Goal: Information Seeking & Learning: Check status

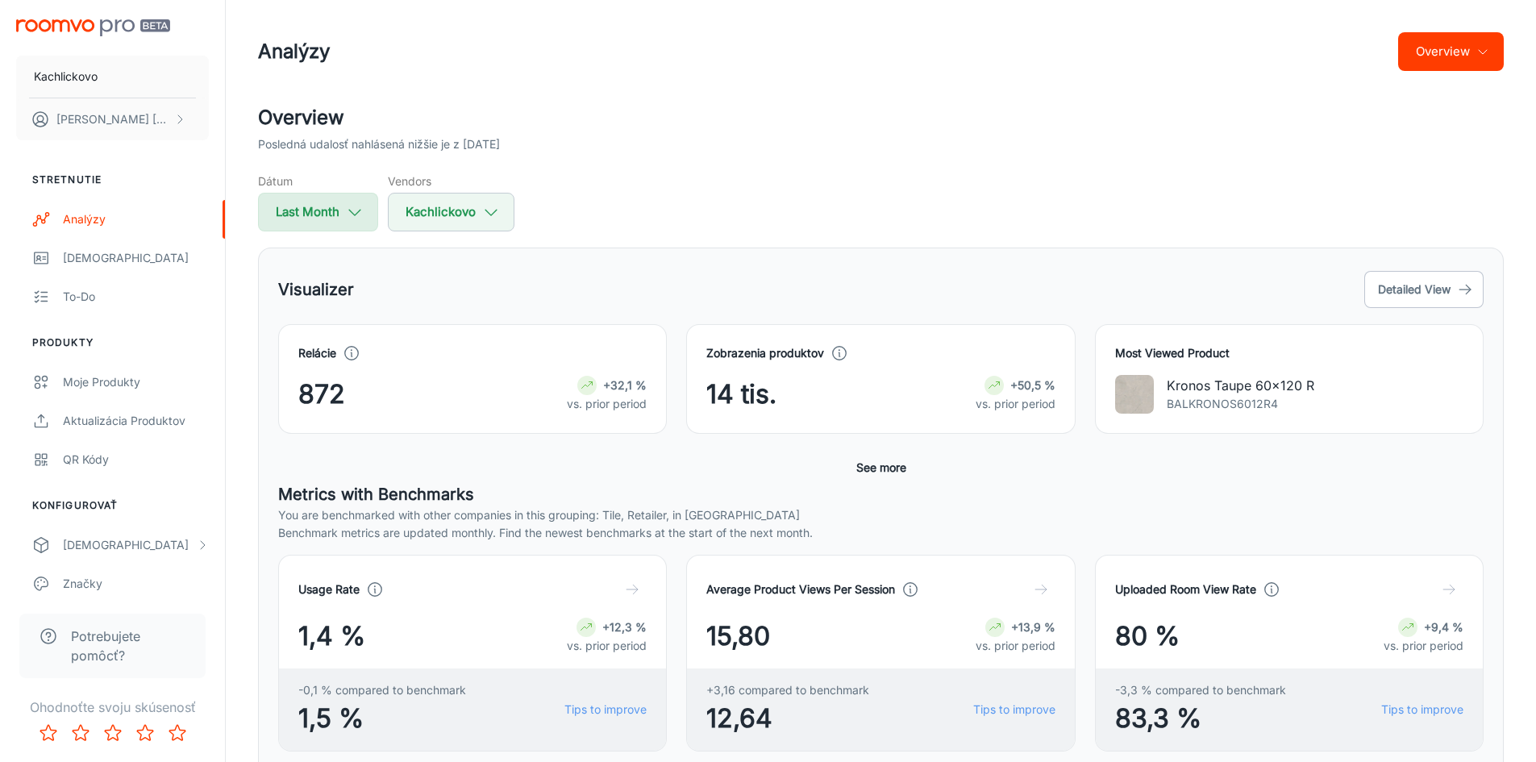
click at [350, 206] on icon "button" at bounding box center [355, 212] width 18 height 18
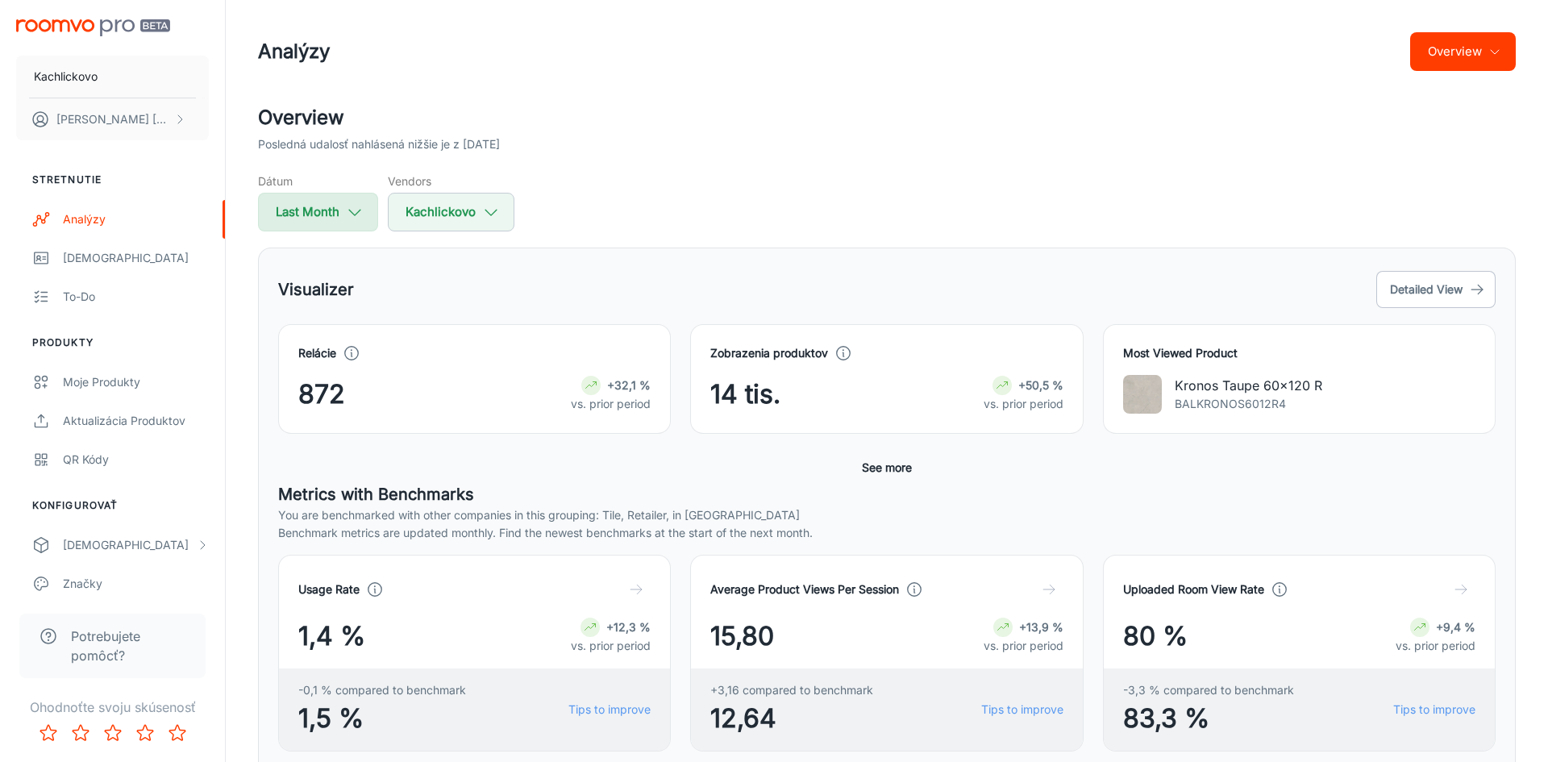
select select "6"
select select "2025"
select select "6"
select select "2025"
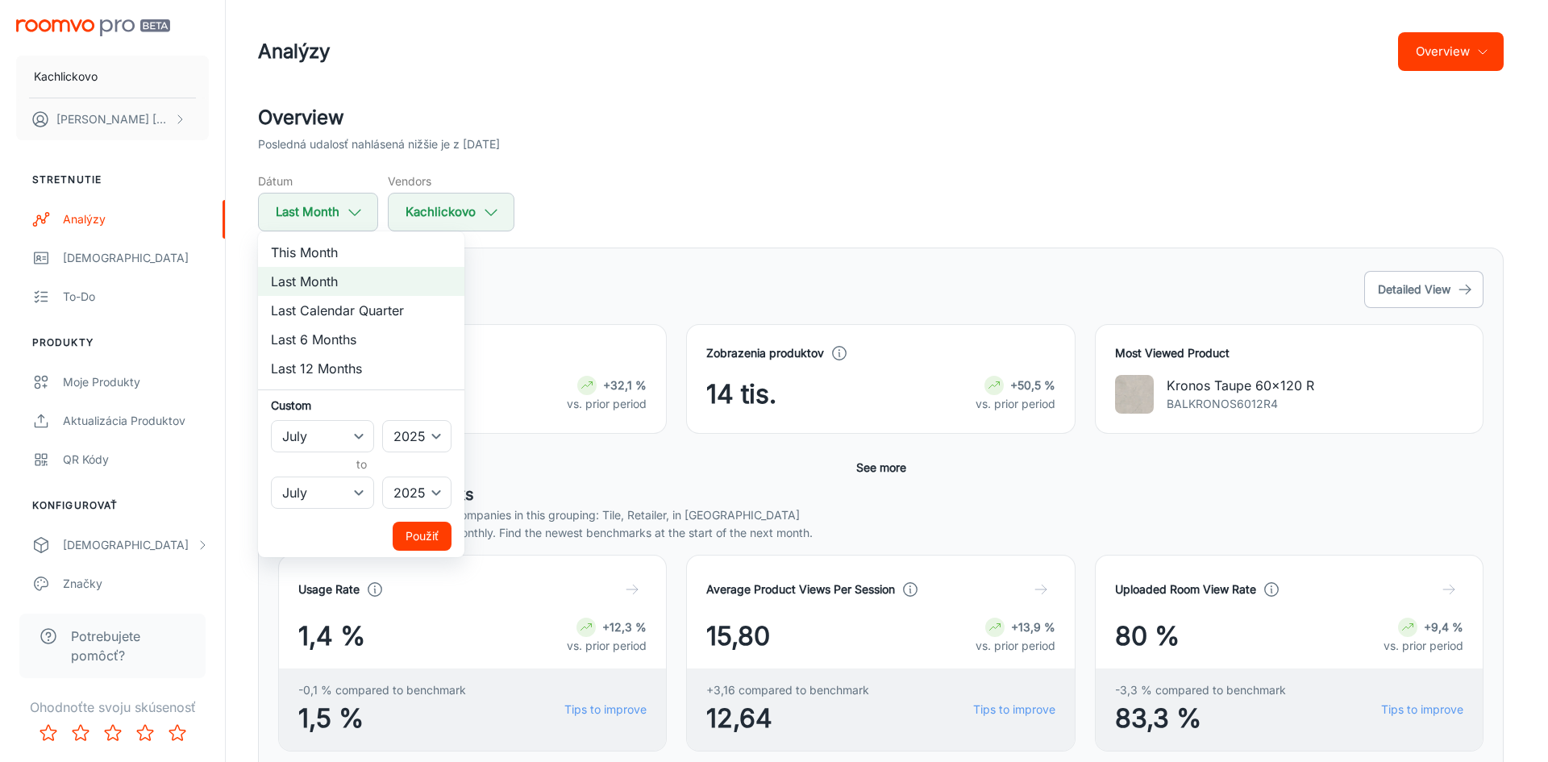
click at [353, 316] on li "Last Calendar Quarter" at bounding box center [361, 310] width 206 height 29
select select "3"
select select "5"
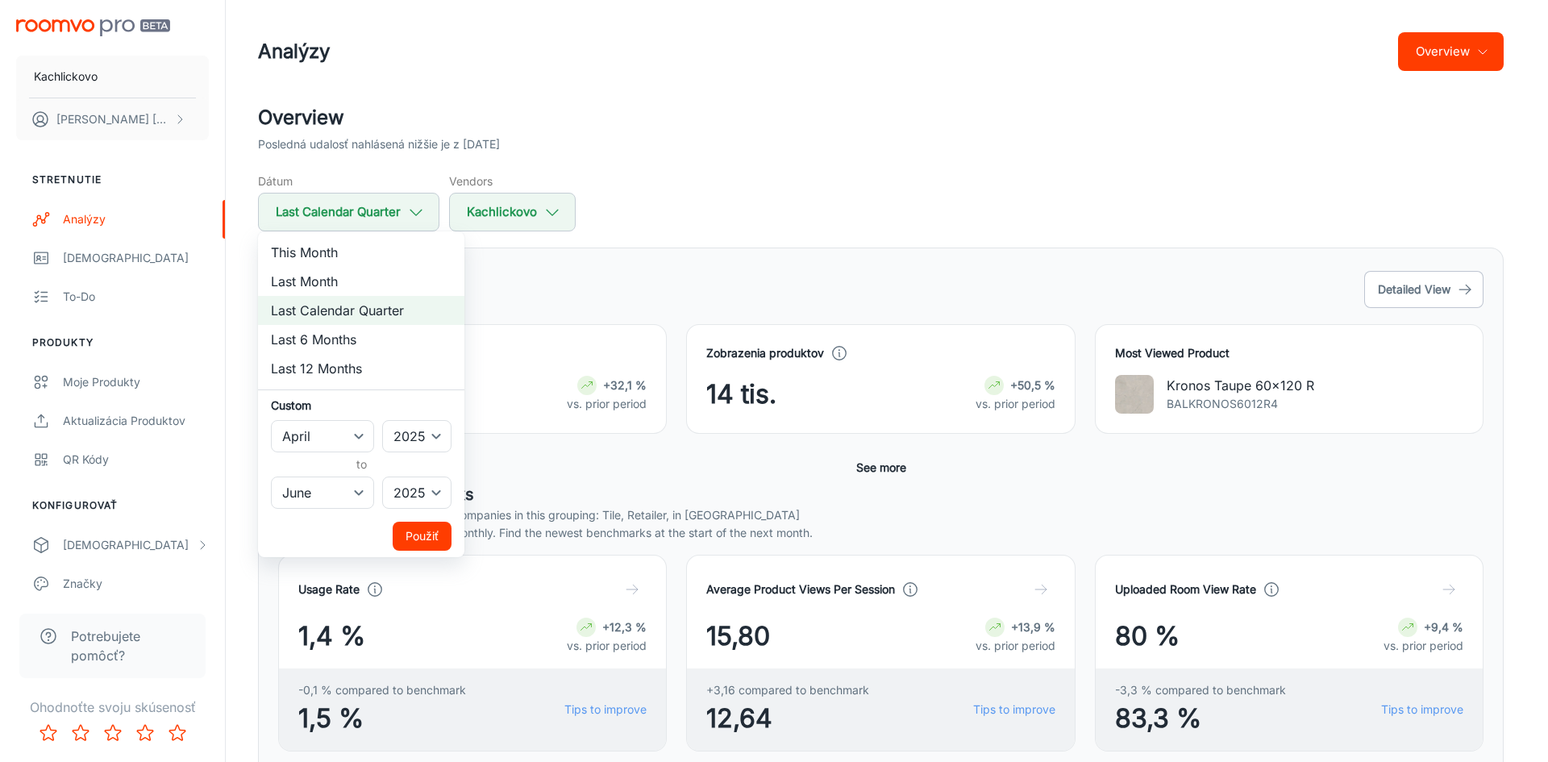
click at [331, 363] on li "Last 12 Months" at bounding box center [361, 368] width 206 height 29
select select "7"
select select "2024"
select select "6"
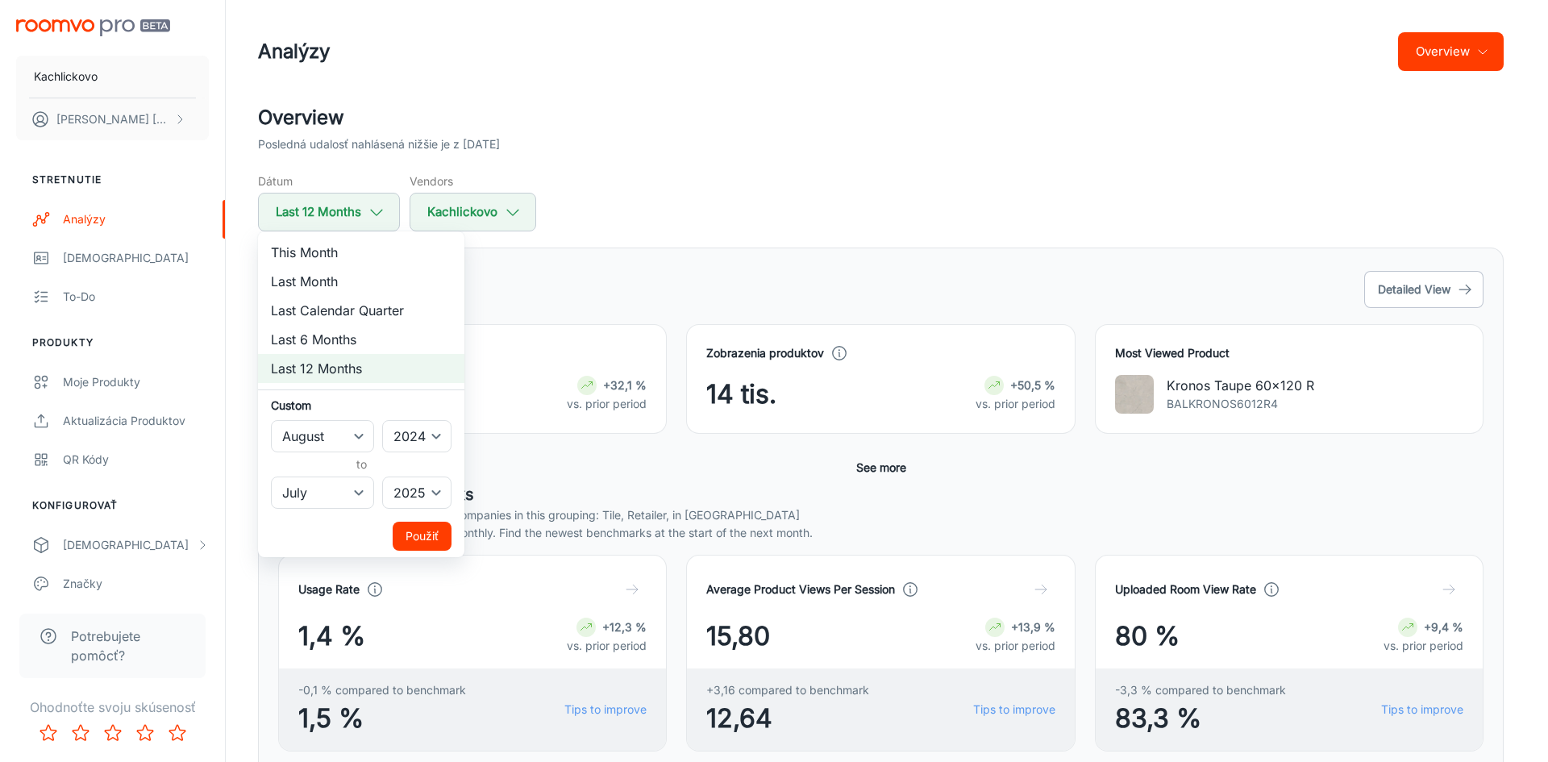
click at [358, 341] on li "Last 6 Months" at bounding box center [361, 339] width 206 height 29
select select "1"
select select "2025"
click at [426, 541] on button "Použiť" at bounding box center [422, 536] width 59 height 29
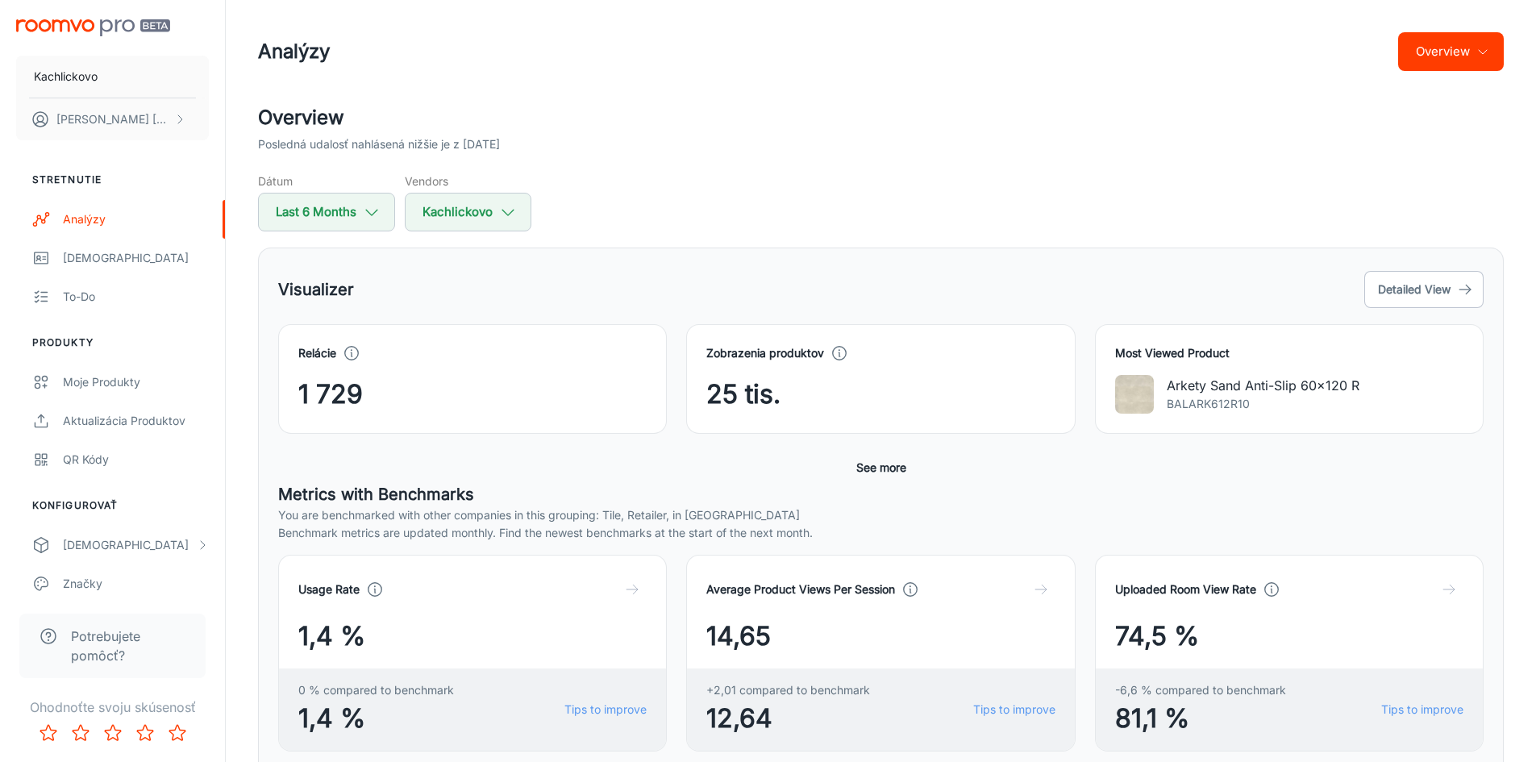
click at [755, 630] on span "14,65" at bounding box center [738, 636] width 64 height 39
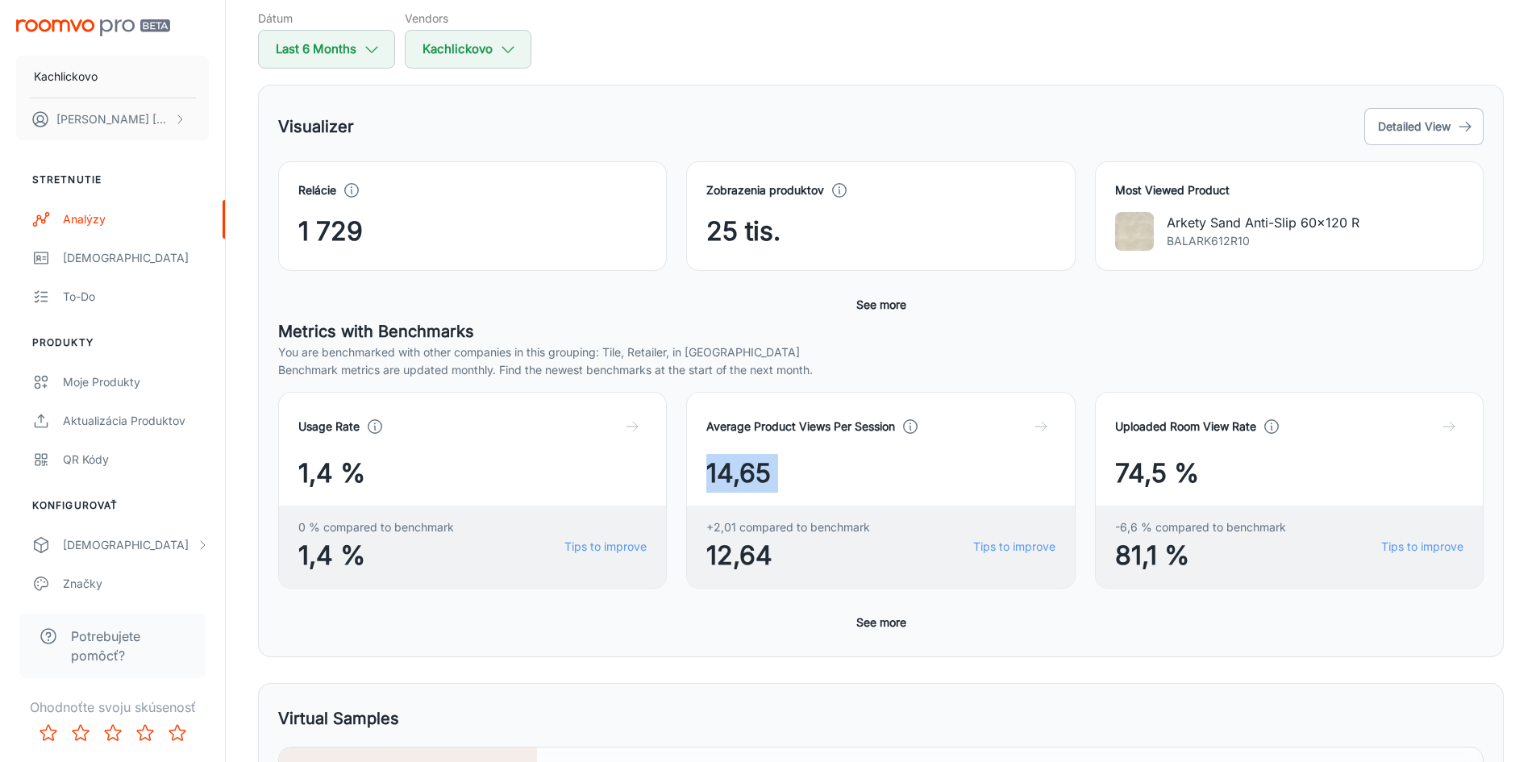
scroll to position [161, 0]
click at [317, 227] on span "1 729" at bounding box center [330, 233] width 64 height 39
click at [405, 193] on div "Relácie" at bounding box center [472, 192] width 348 height 18
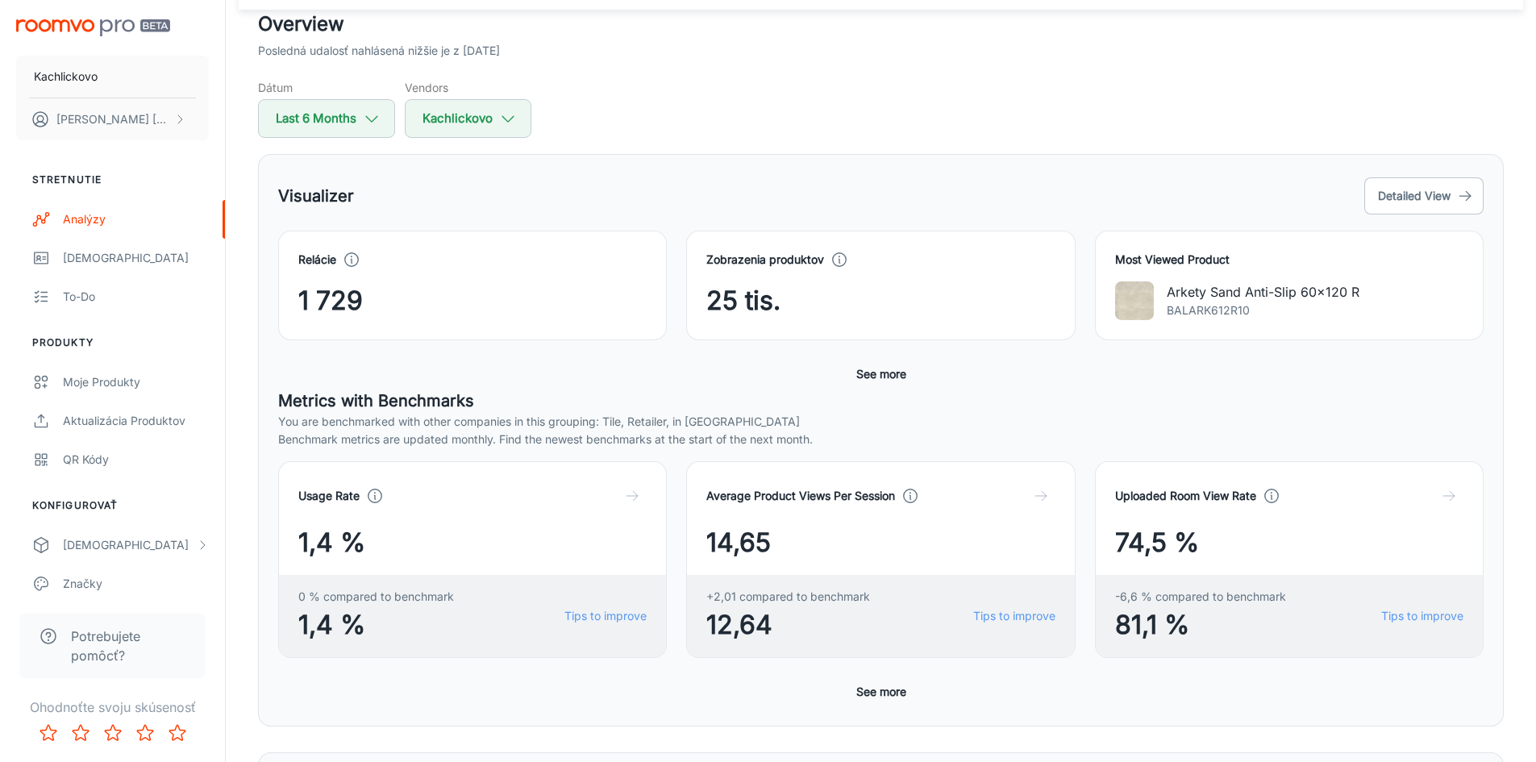
scroll to position [81, 0]
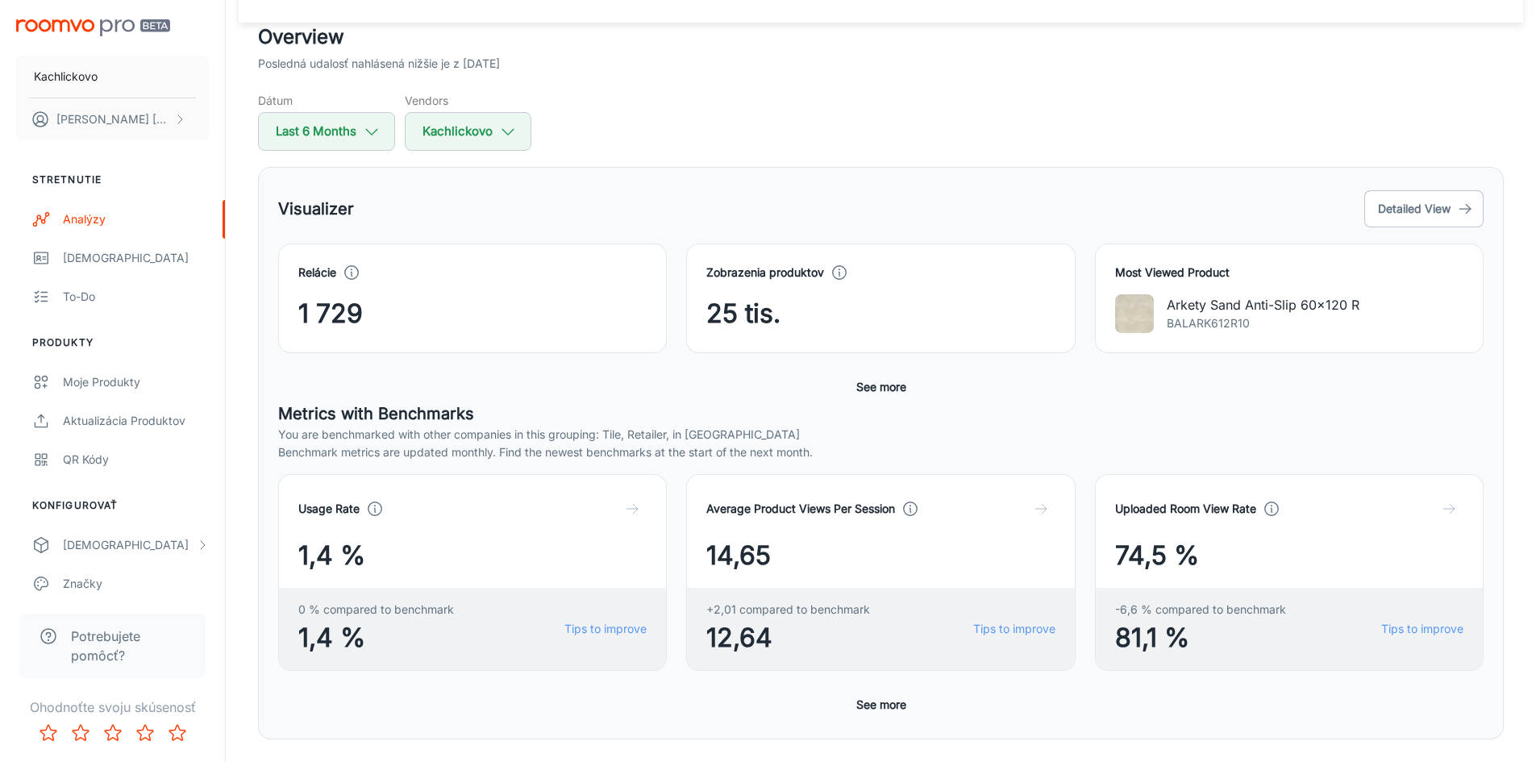
click at [391, 249] on div "Relácie 1 729" at bounding box center [472, 298] width 389 height 110
click at [357, 134] on button "Last 6 Months" at bounding box center [326, 131] width 137 height 39
select select "1"
select select "2025"
select select "6"
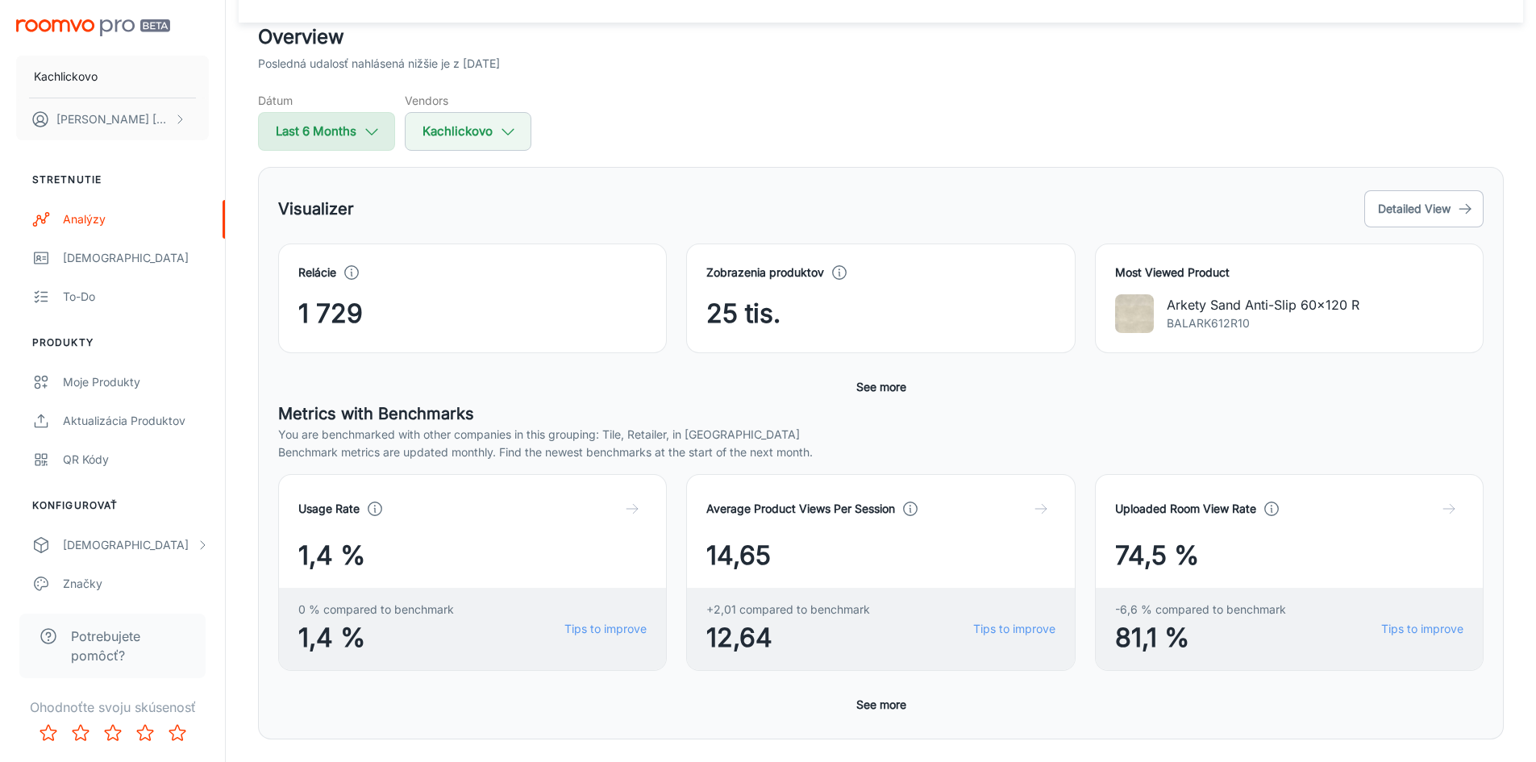
select select "2025"
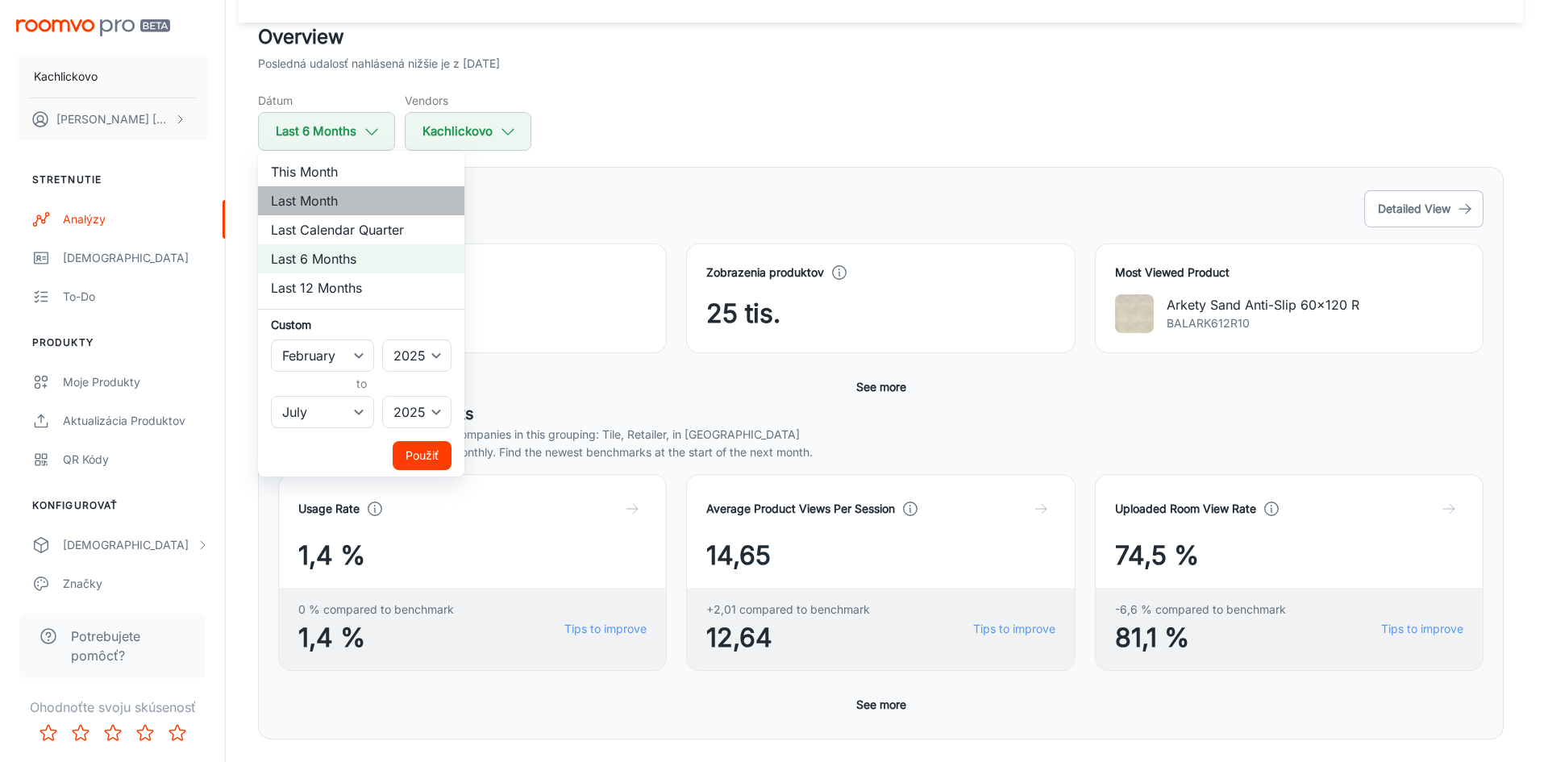
click at [338, 202] on li "Last Month" at bounding box center [361, 200] width 206 height 29
select select "6"
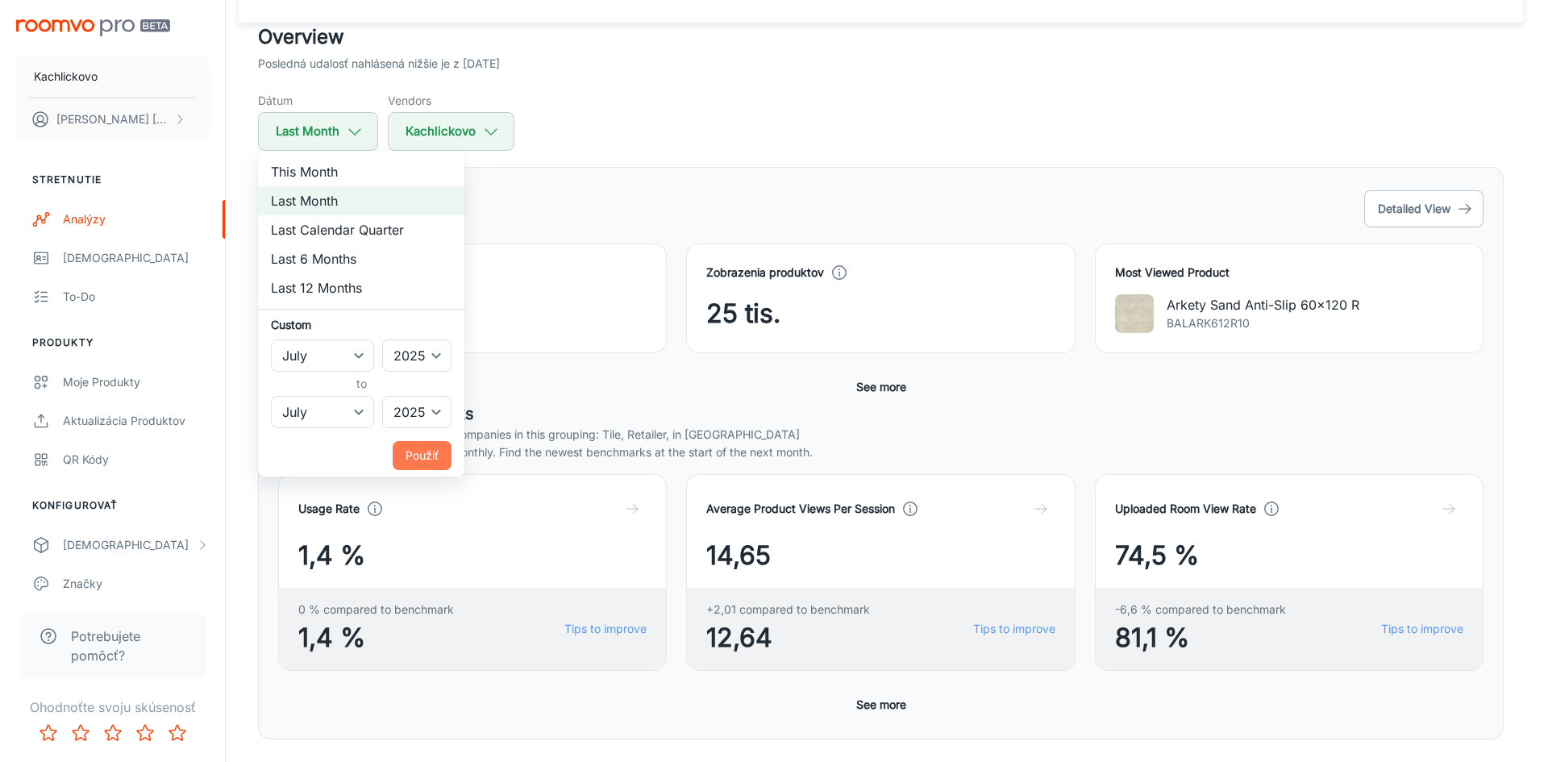
click at [400, 455] on button "Použiť" at bounding box center [422, 455] width 59 height 29
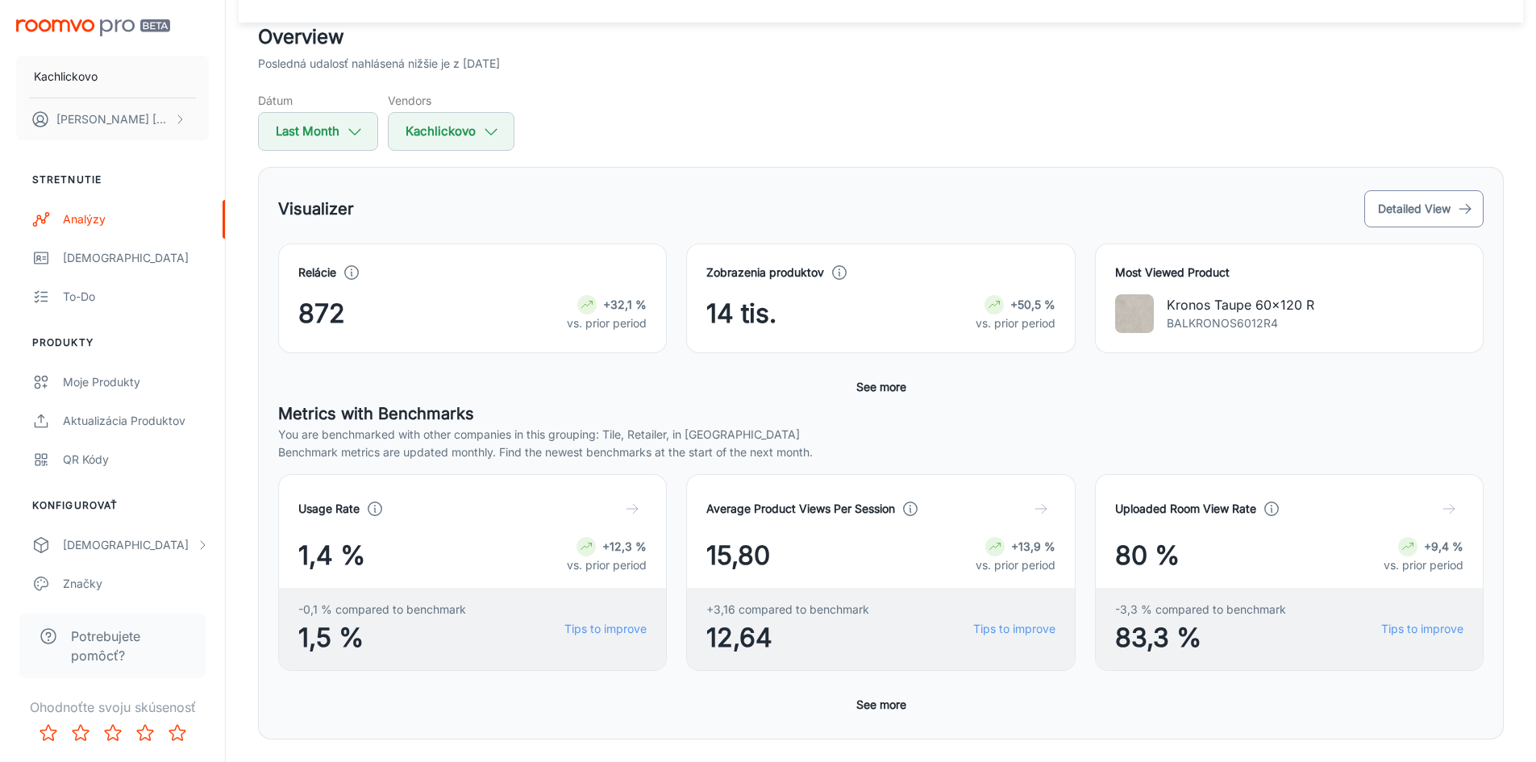
click at [1428, 210] on button "Detailed View" at bounding box center [1423, 208] width 119 height 37
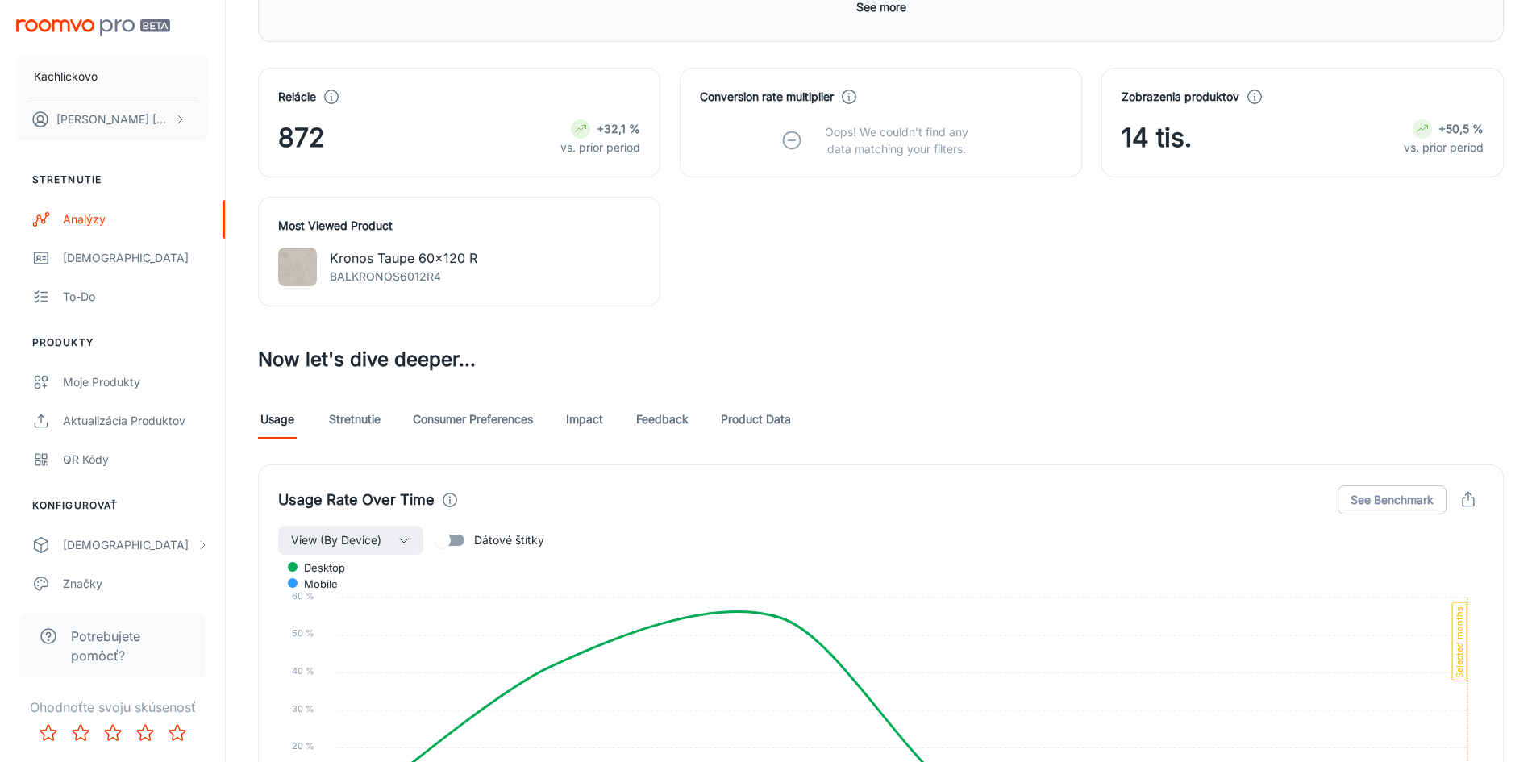
scroll to position [612, 0]
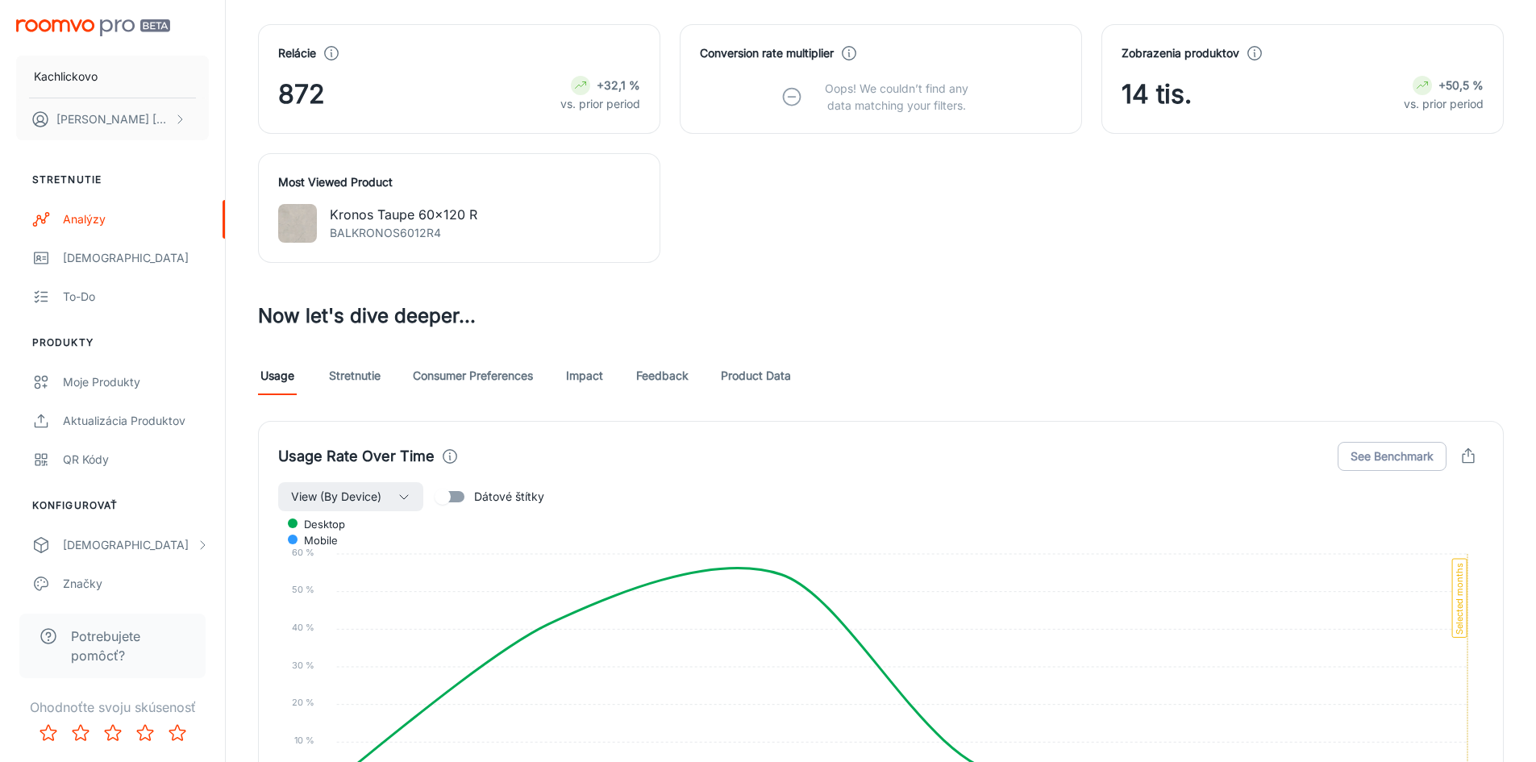
click at [791, 373] on link "Product Data" at bounding box center [756, 375] width 70 height 39
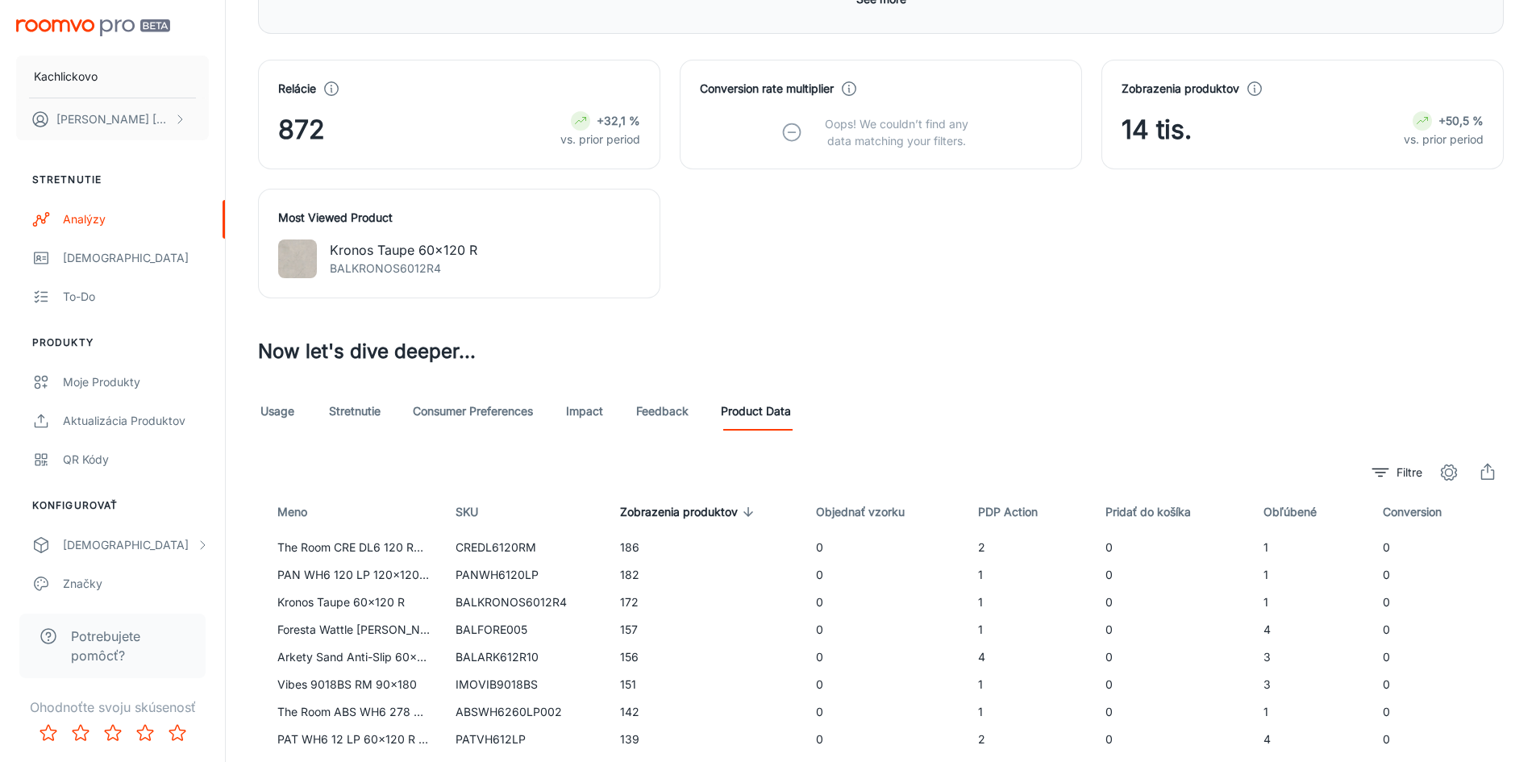
scroll to position [726, 0]
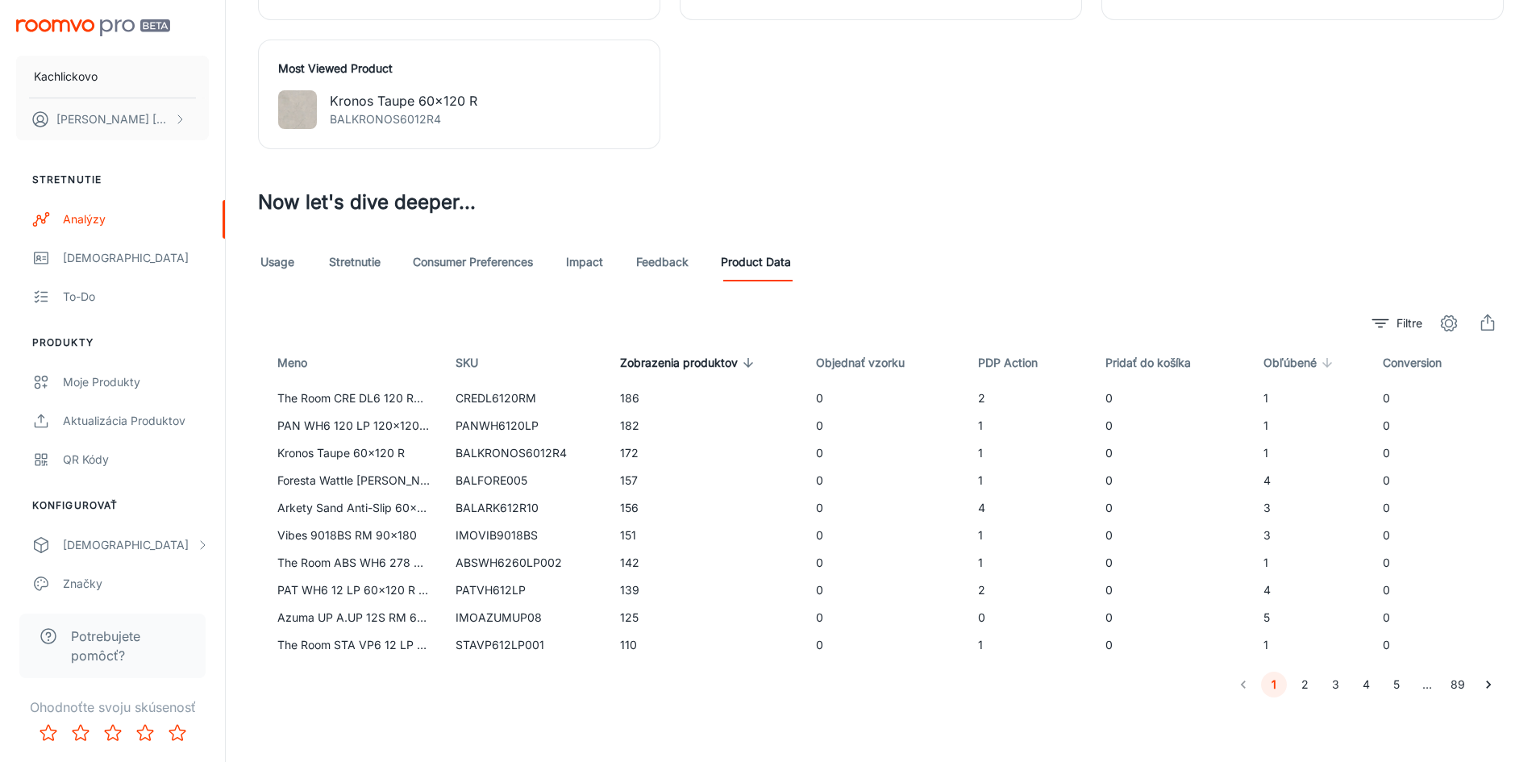
click at [1286, 368] on span "Obľúbené" at bounding box center [1300, 362] width 74 height 19
click at [1286, 368] on span "Obľúbené" at bounding box center [1297, 362] width 74 height 19
